Goal: Task Accomplishment & Management: Manage account settings

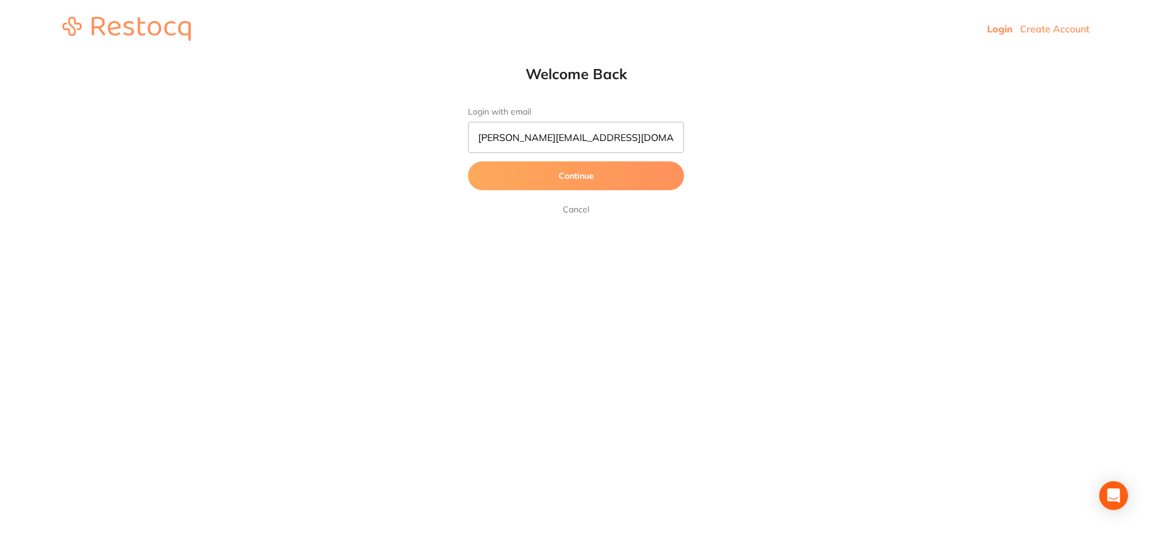
click at [610, 181] on button "Continue" at bounding box center [576, 175] width 216 height 29
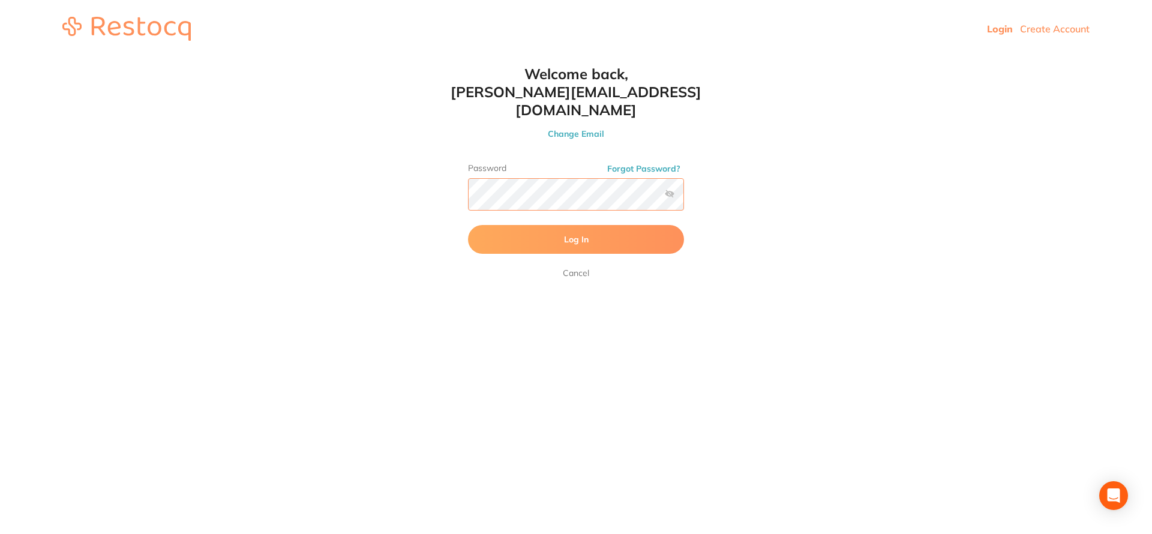
click at [576, 225] on button "Log In" at bounding box center [576, 239] width 216 height 29
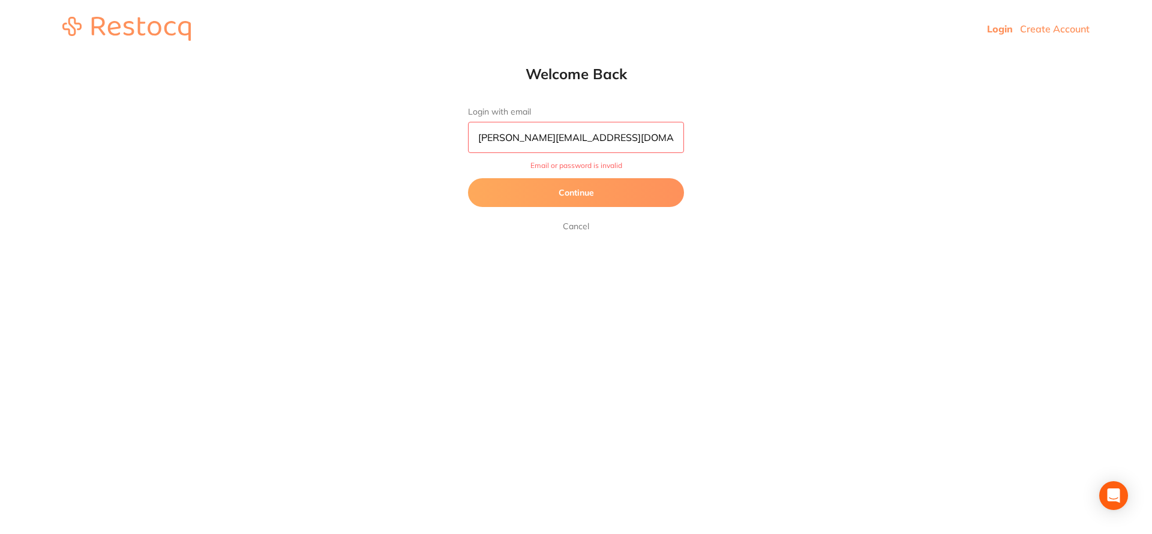
click at [636, 142] on input "jason_balwyn@yahoo.com.au" at bounding box center [576, 137] width 216 height 31
type input "[PERSON_NAME][EMAIL_ADDRESS][DOMAIN_NAME]"
click at [576, 193] on button "Continue" at bounding box center [576, 192] width 216 height 29
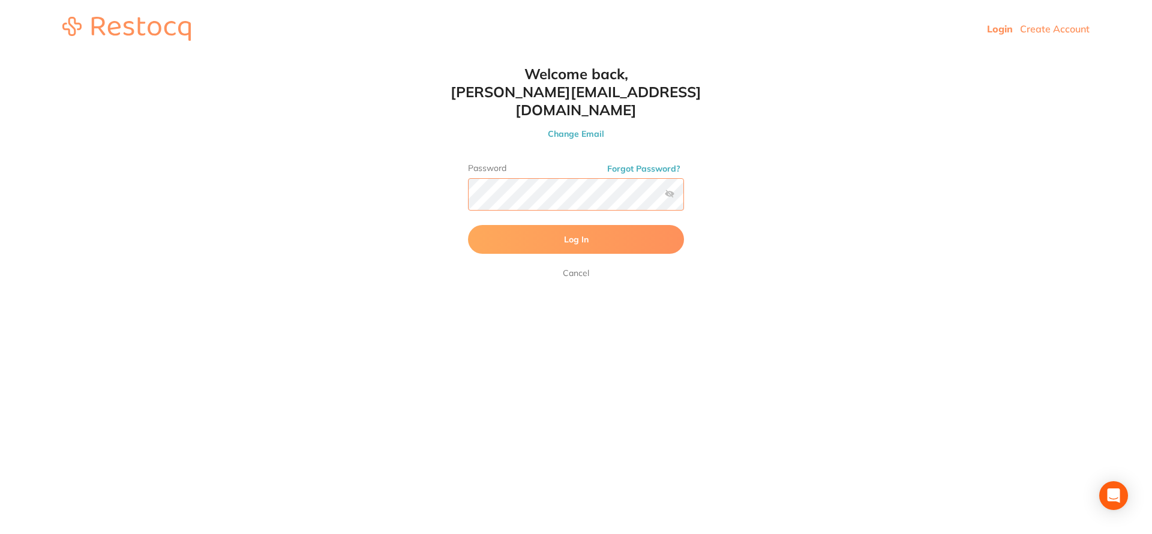
click at [576, 225] on button "Log In" at bounding box center [576, 239] width 216 height 29
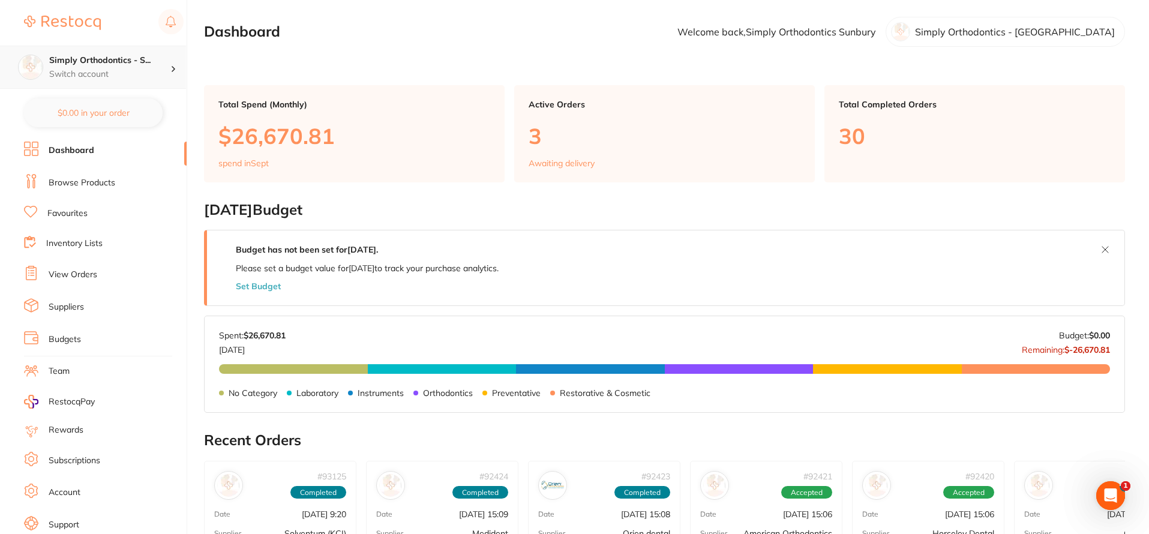
click at [93, 62] on h4 "Simply Orthodontics - S..." at bounding box center [109, 61] width 121 height 12
drag, startPoint x: 108, startPoint y: 106, endPoint x: 151, endPoint y: 196, distance: 100.1
click at [108, 106] on h4 "Simply Orthodontics - Sunbury" at bounding box center [102, 103] width 116 height 23
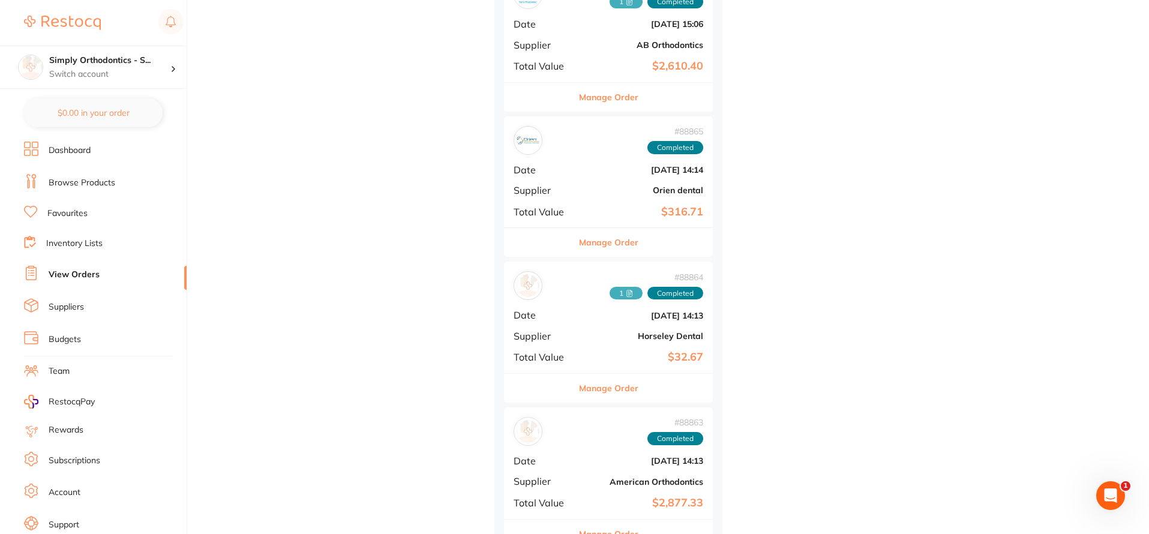
scroll to position [1219, 0]
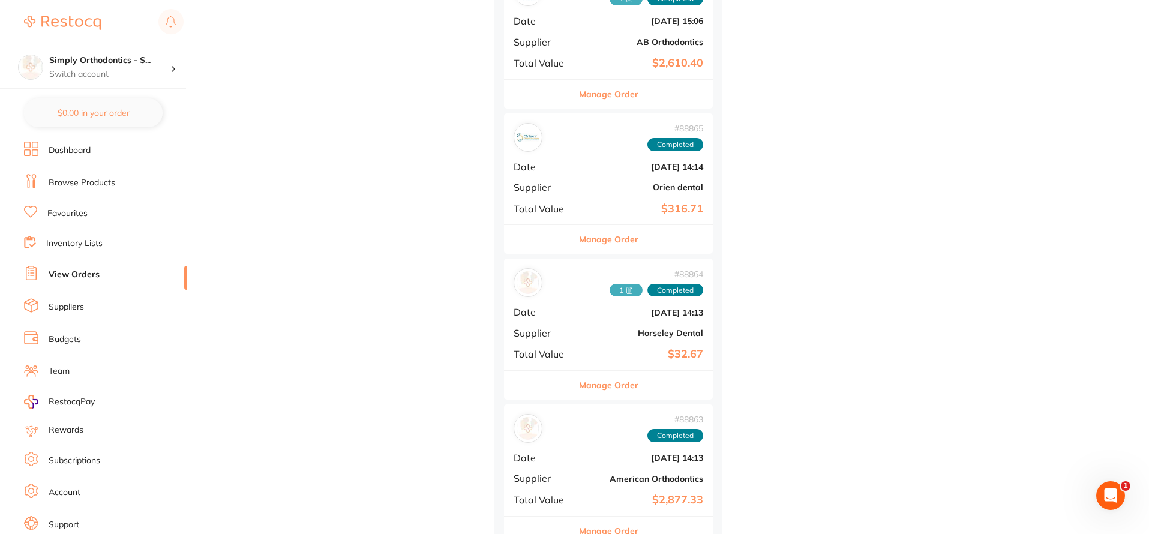
click at [607, 378] on button "Manage Order" at bounding box center [608, 385] width 59 height 29
